Goal: Task Accomplishment & Management: Manage account settings

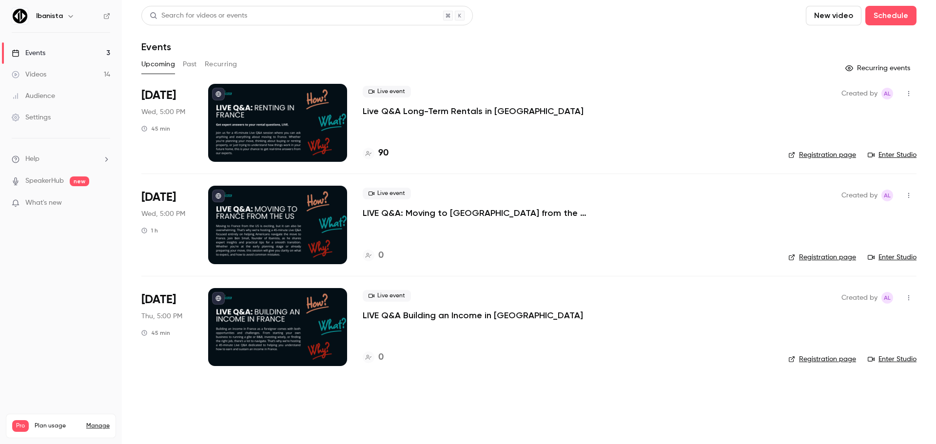
click at [444, 112] on p "Live Q&A Long-Term Rentals in [GEOGRAPHIC_DATA]" at bounding box center [473, 111] width 221 height 12
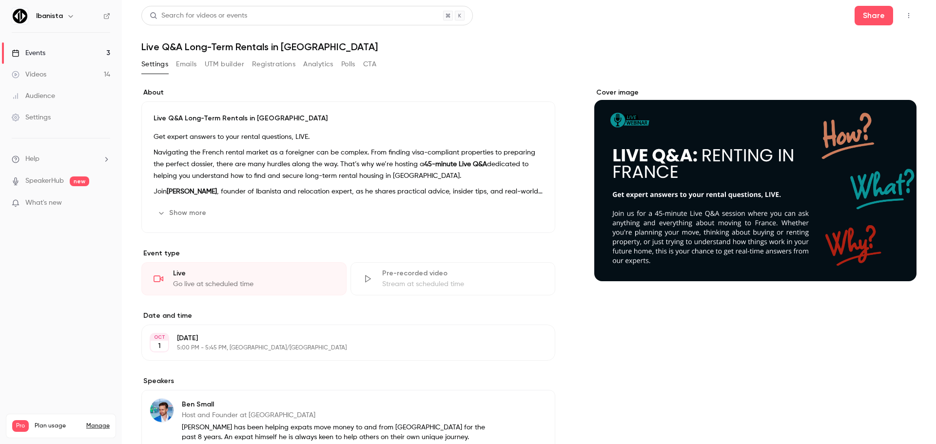
scroll to position [49, 0]
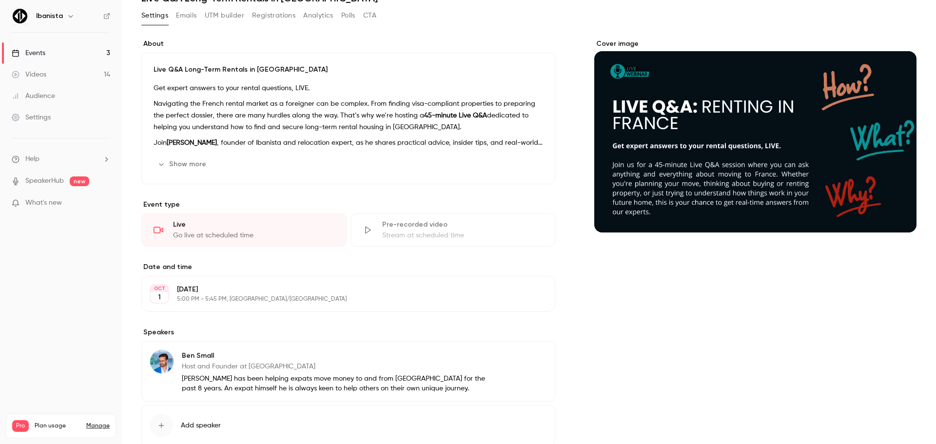
click at [280, 18] on button "Registrations" at bounding box center [273, 16] width 43 height 16
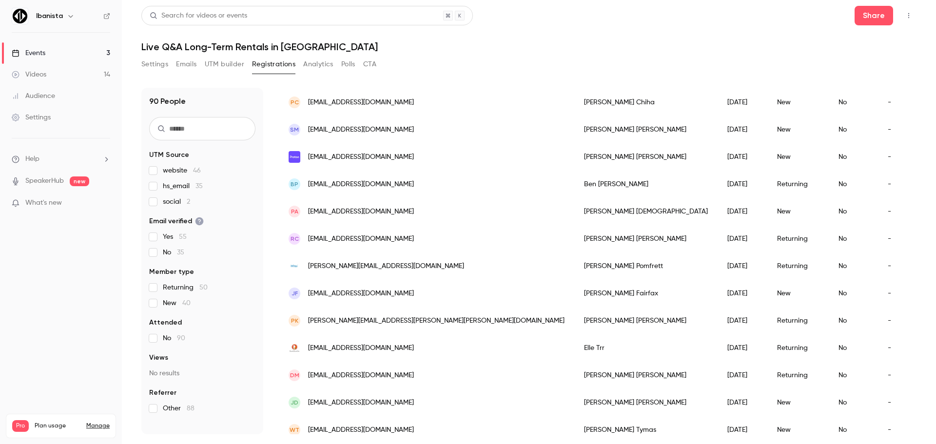
scroll to position [1119, 0]
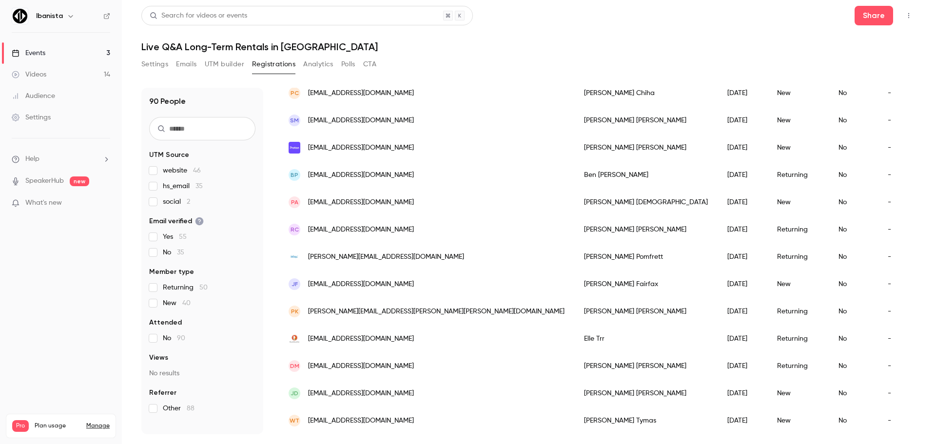
click at [53, 54] on link "Events 3" at bounding box center [61, 52] width 122 height 21
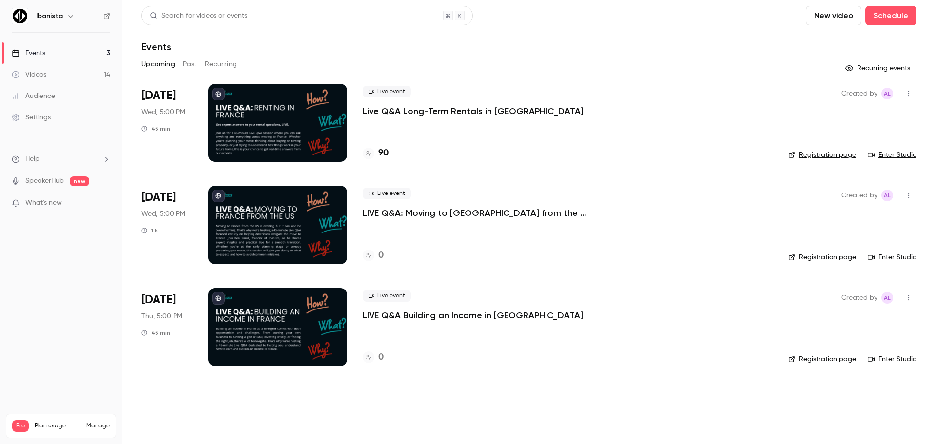
click at [187, 66] on button "Past" at bounding box center [190, 65] width 14 height 16
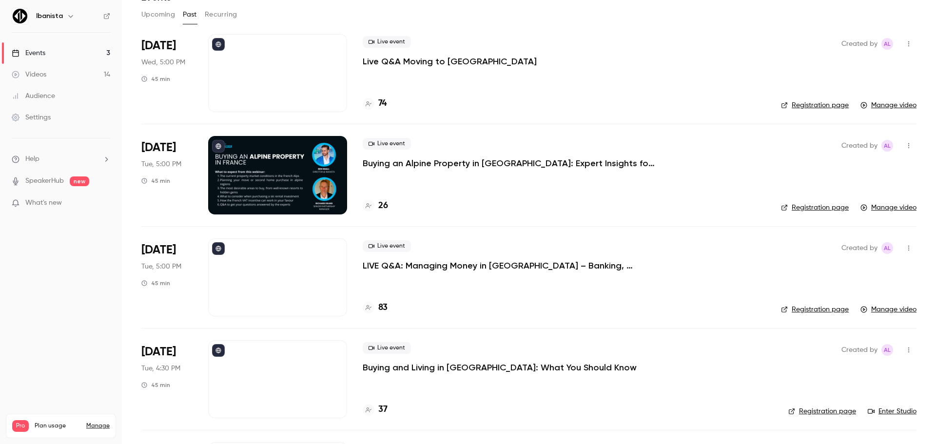
scroll to position [98, 0]
